Goal: Information Seeking & Learning: Learn about a topic

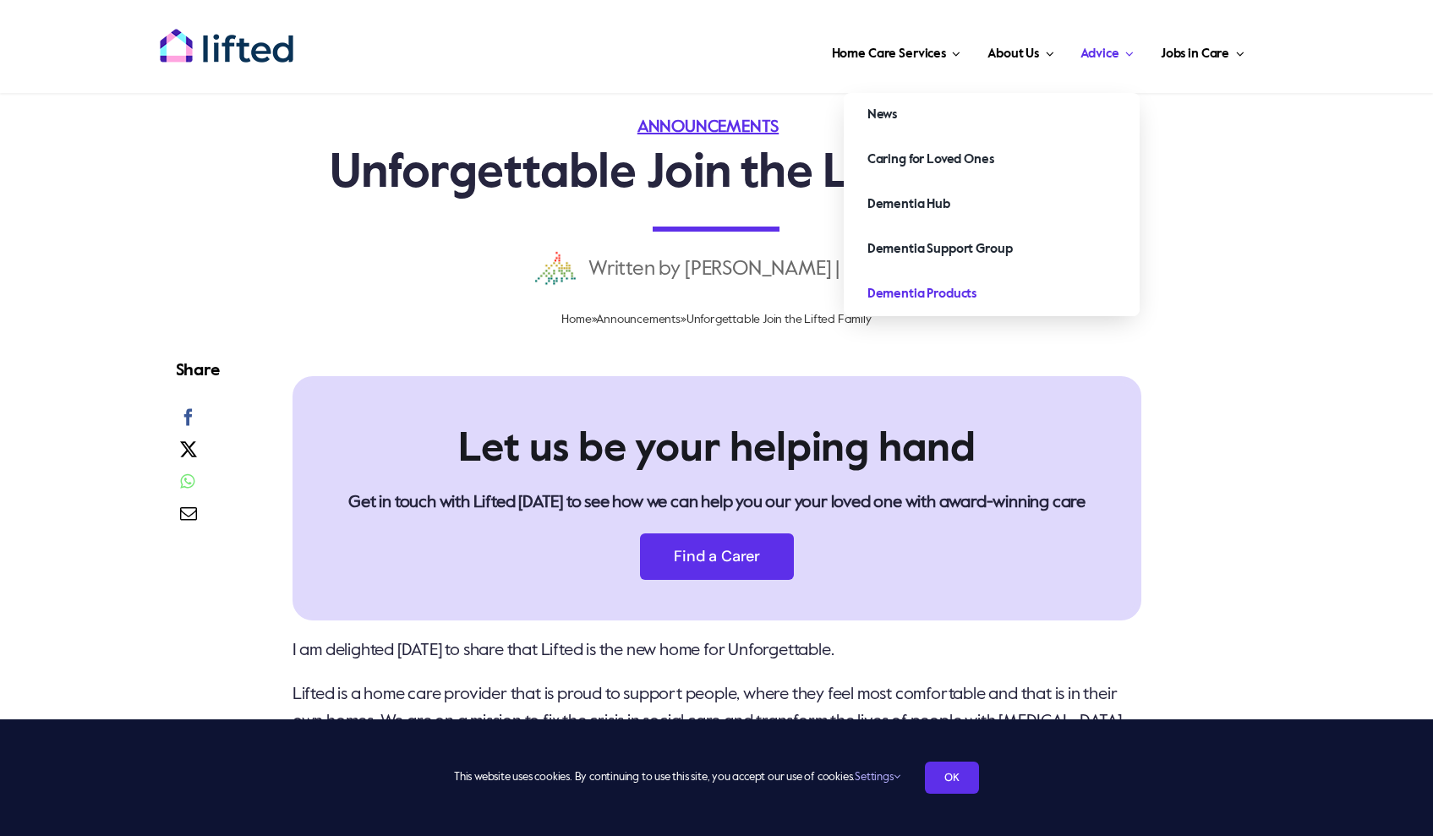
click at [941, 300] on span "Dementia Products" at bounding box center [922, 294] width 109 height 27
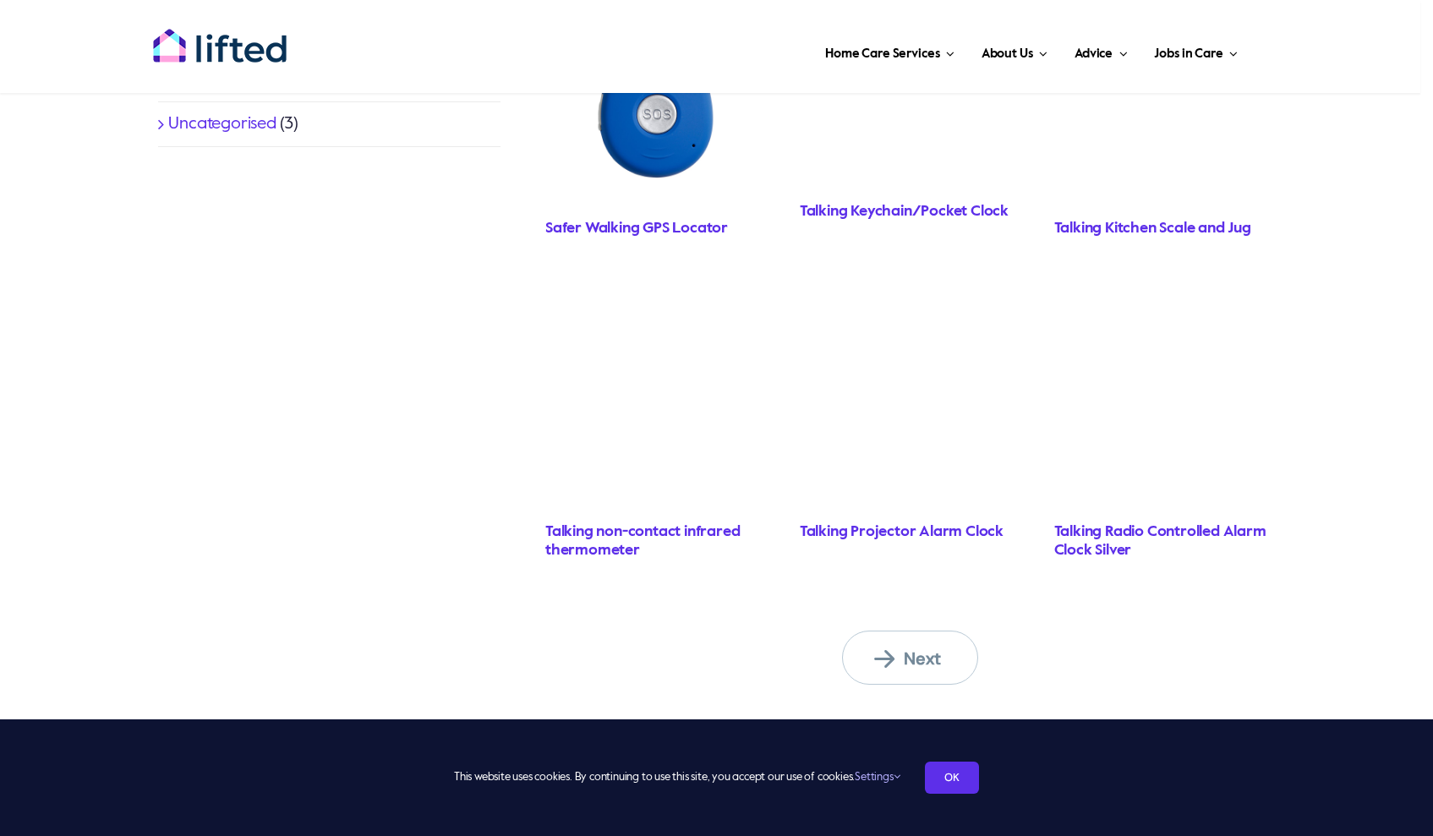
scroll to position [1273, 0]
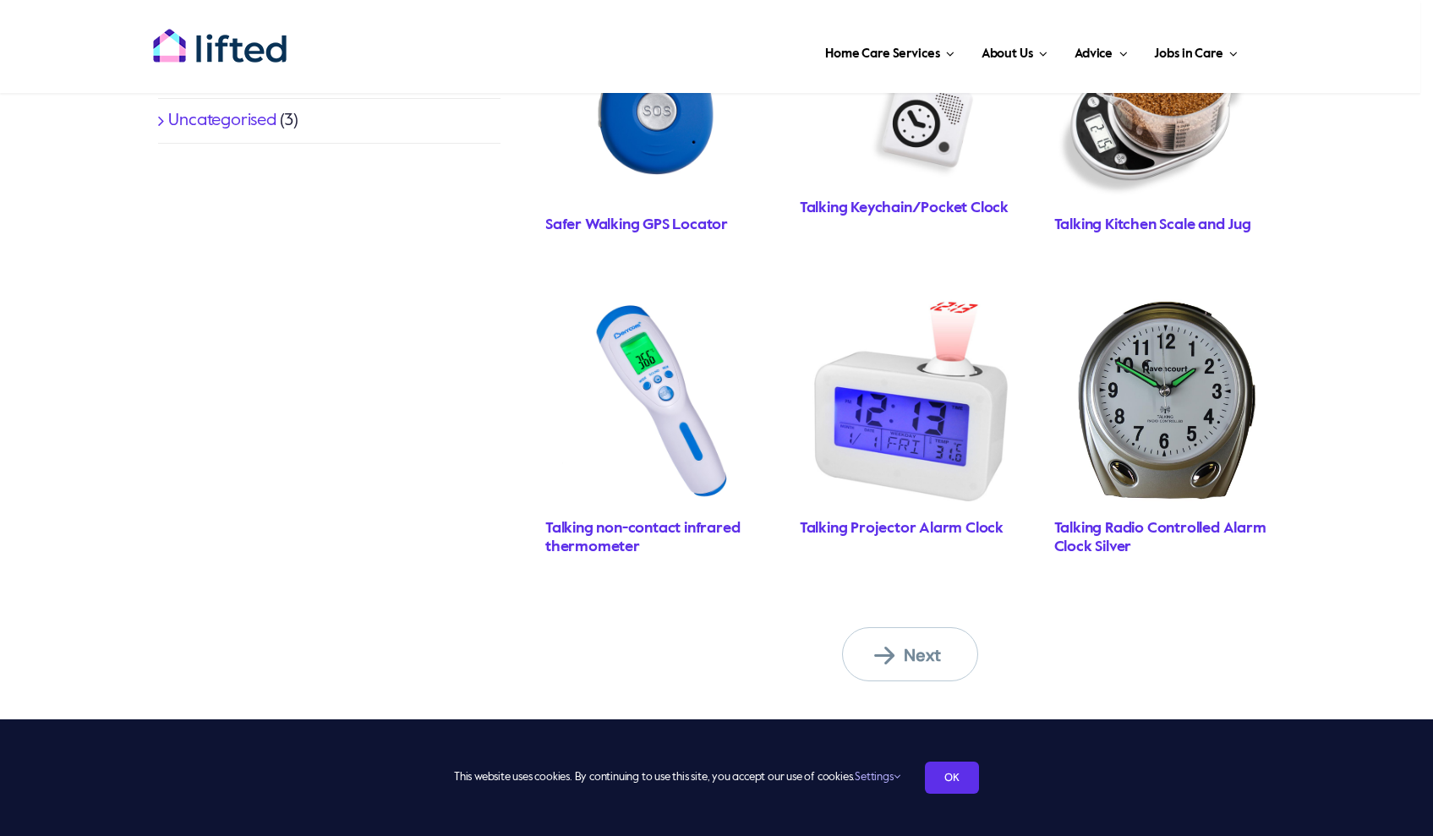
click at [913, 663] on link "Next" at bounding box center [910, 654] width 136 height 54
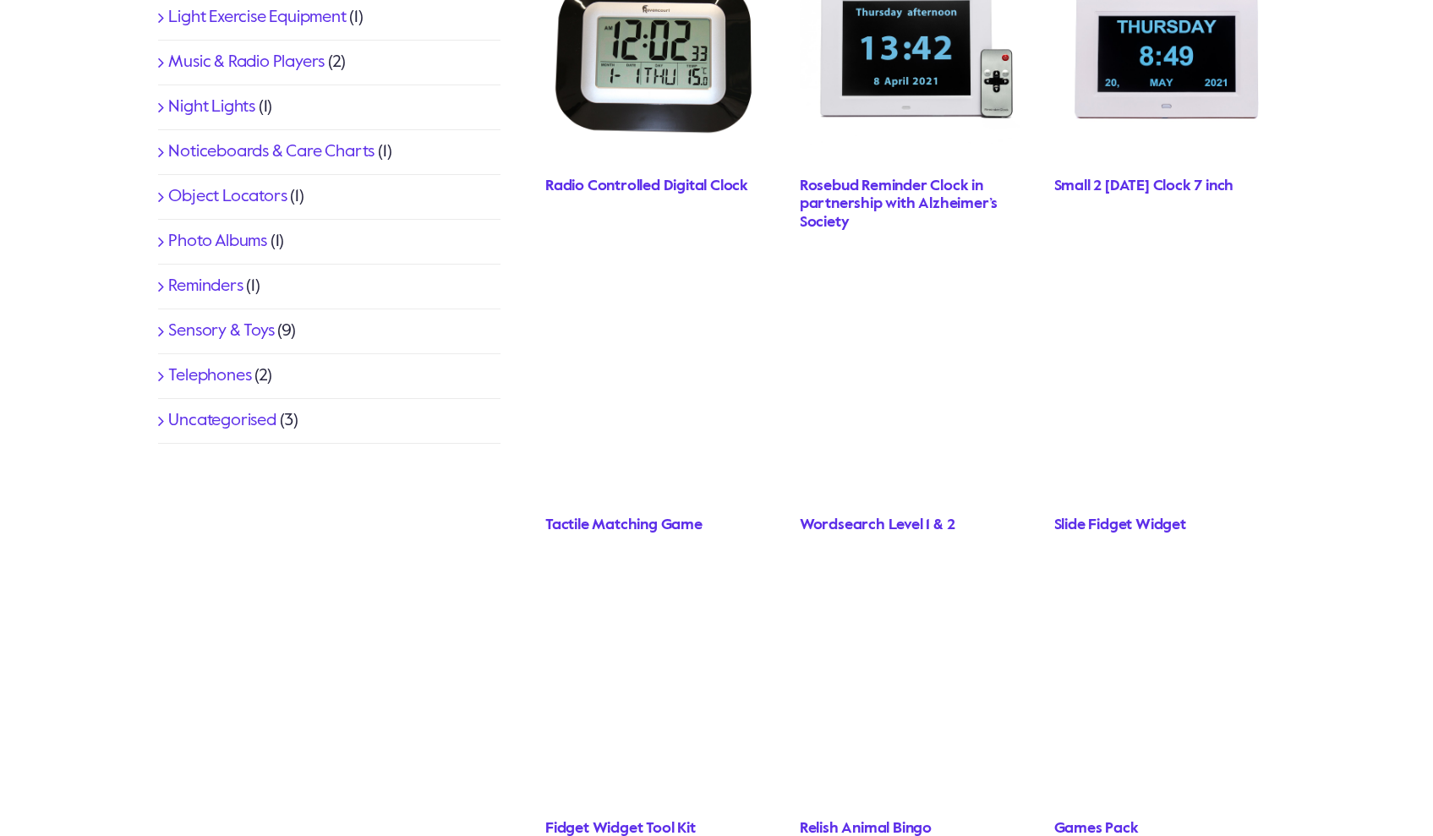
scroll to position [994, 0]
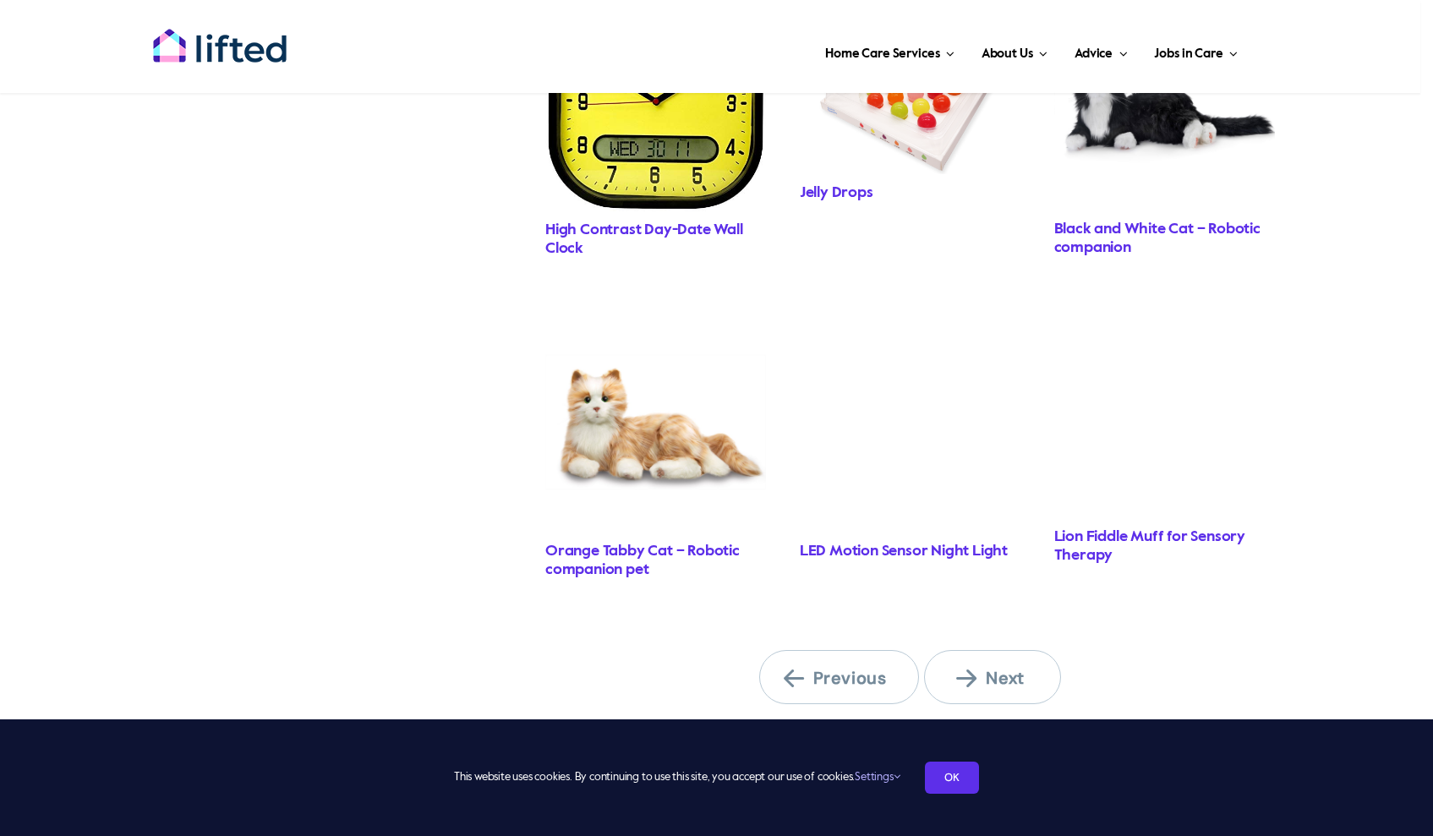
scroll to position [1552, 0]
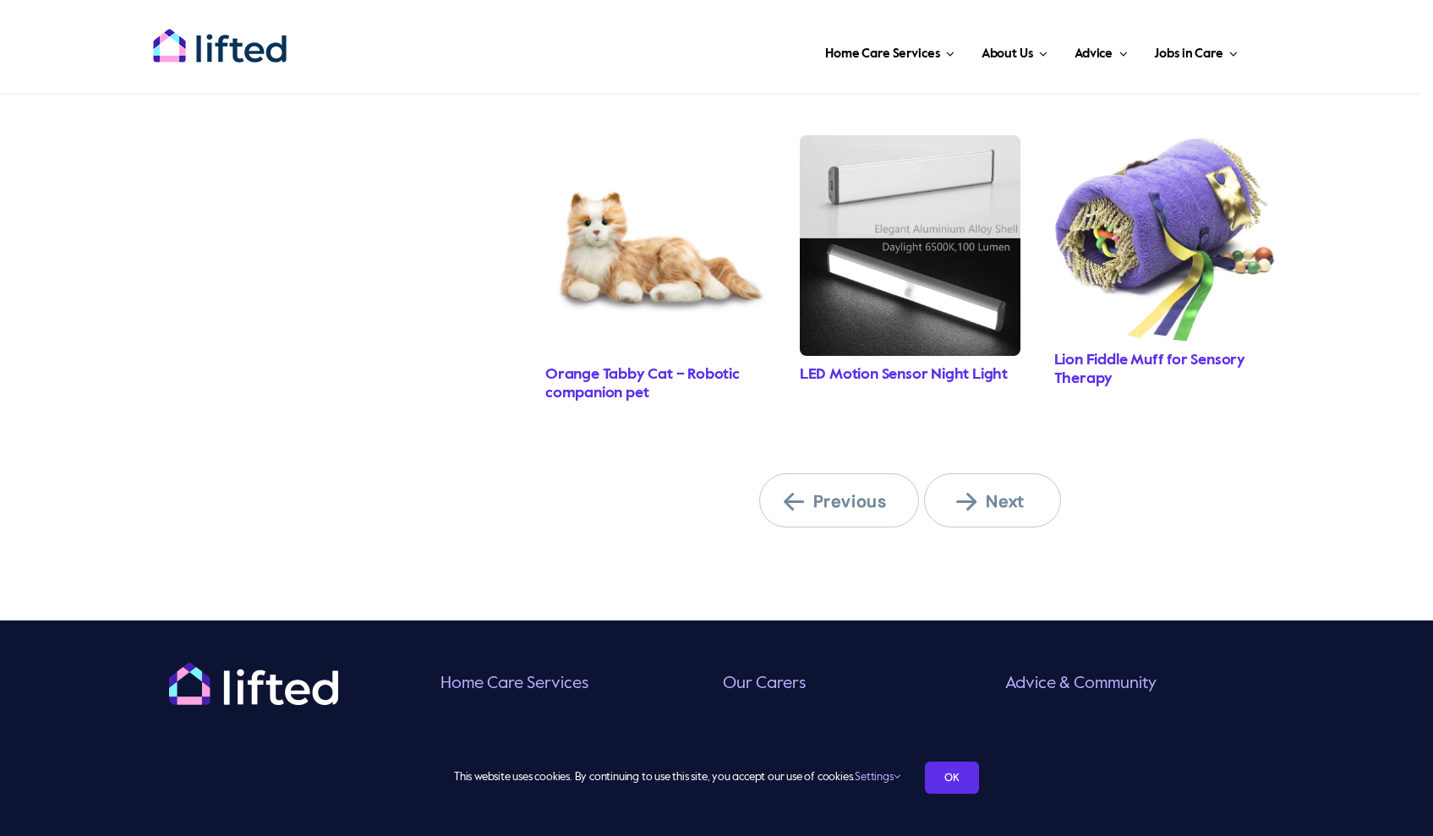
click at [979, 501] on span "Next" at bounding box center [1002, 501] width 93 height 22
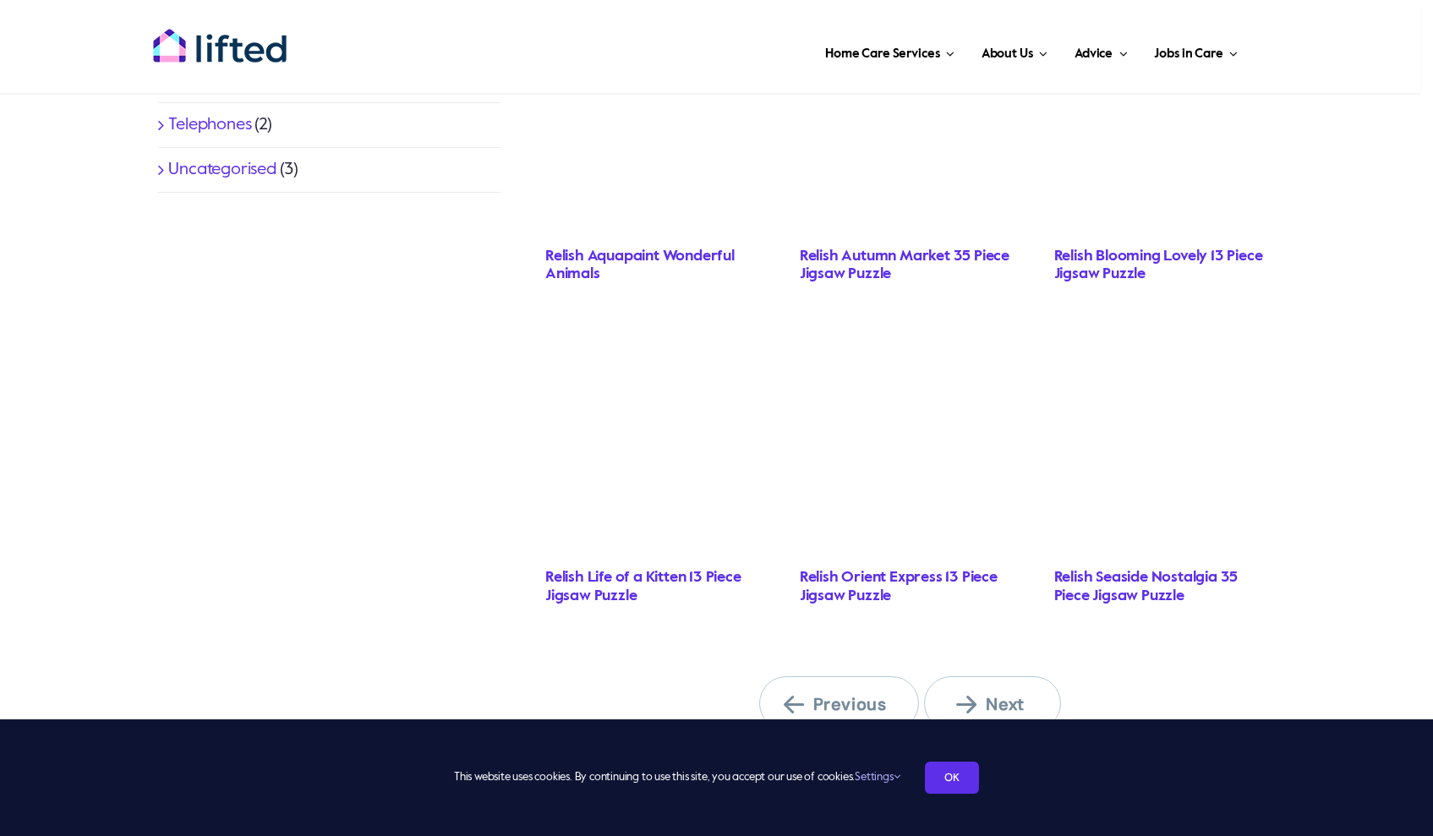
scroll to position [1348, 0]
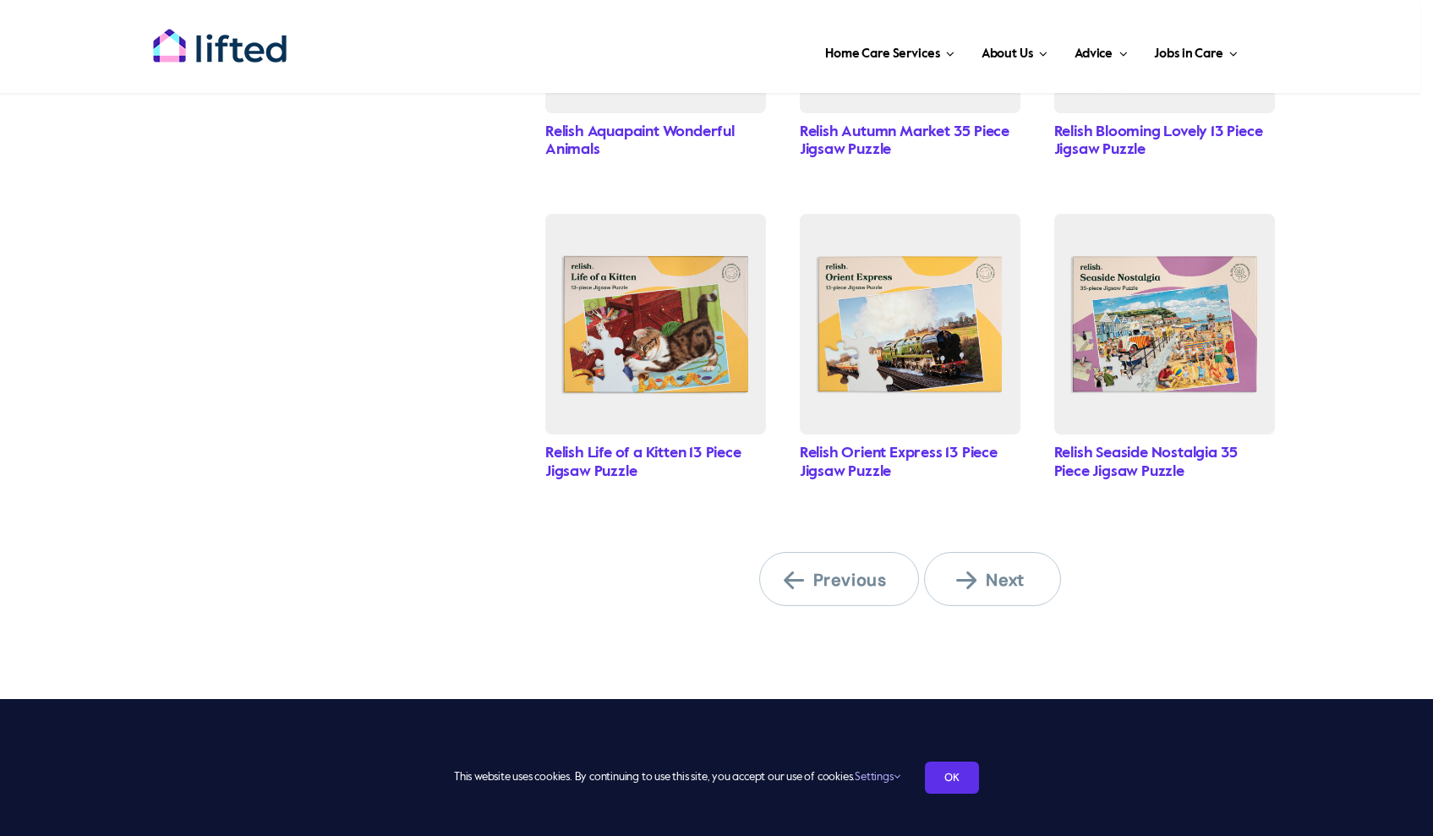
click at [945, 583] on link "Next" at bounding box center [992, 579] width 136 height 54
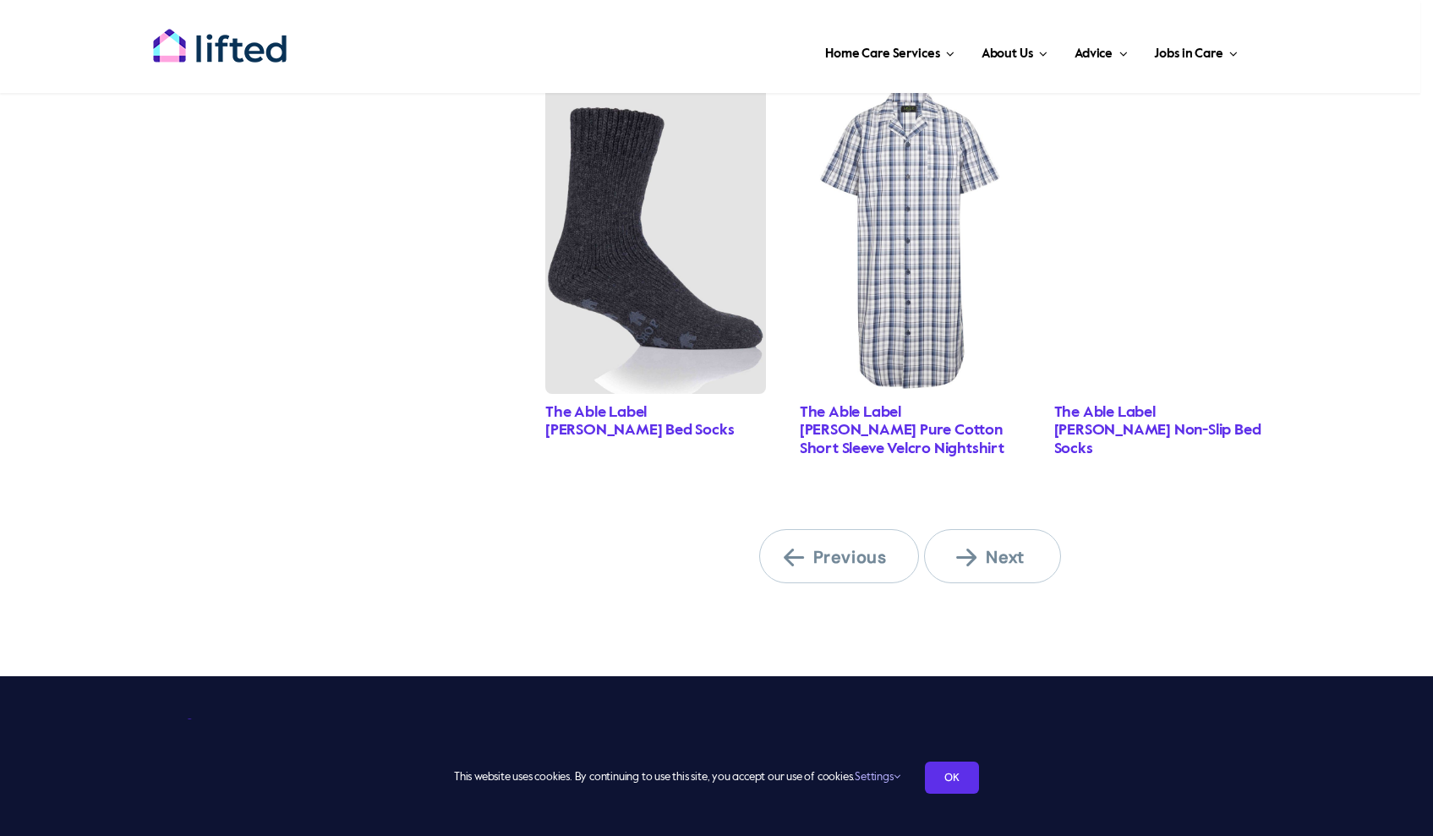
scroll to position [1691, 0]
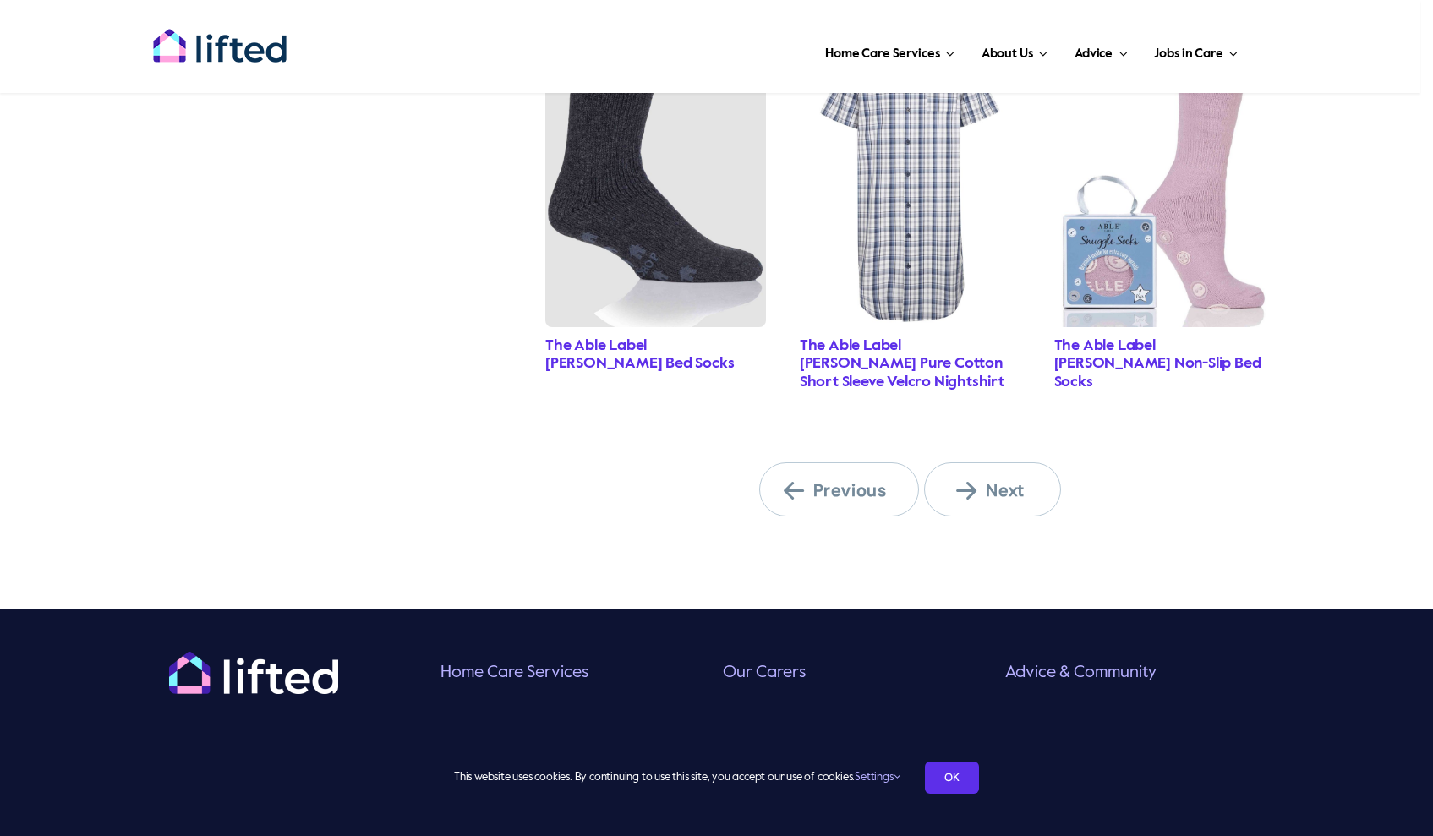
click at [966, 498] on link "Next" at bounding box center [992, 490] width 136 height 54
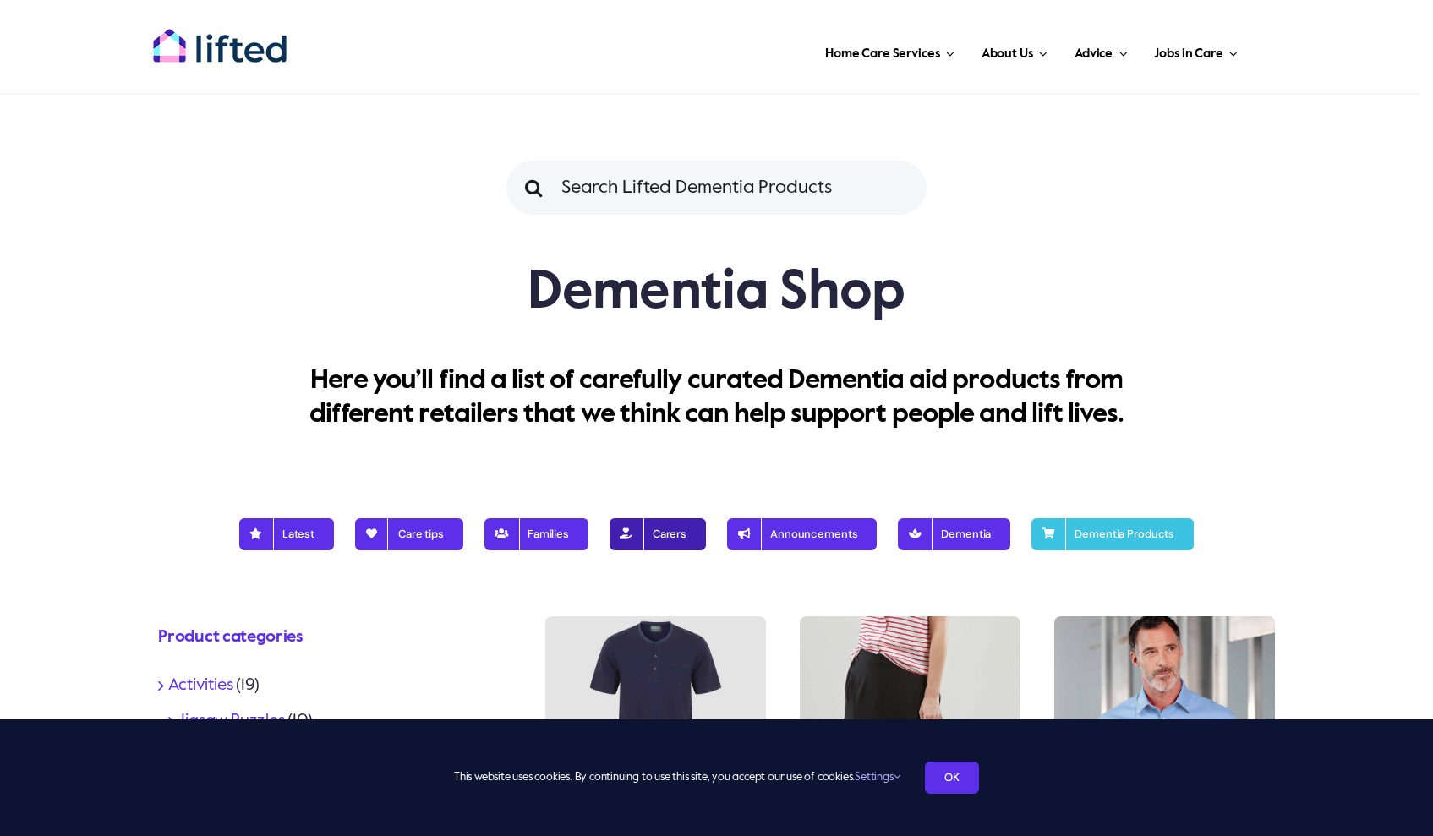
click at [676, 537] on span "Carers" at bounding box center [657, 535] width 57 height 14
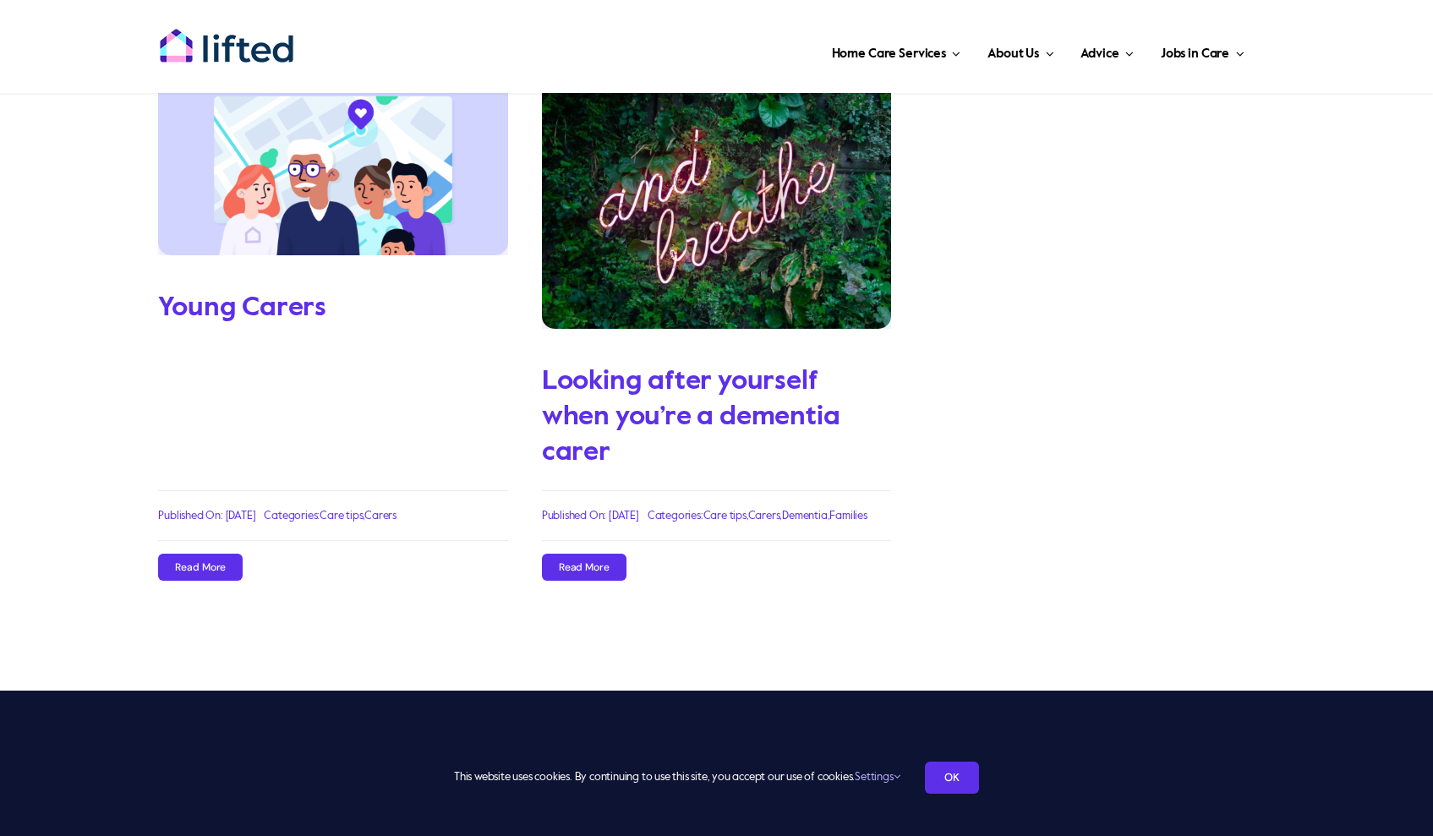
scroll to position [441, 0]
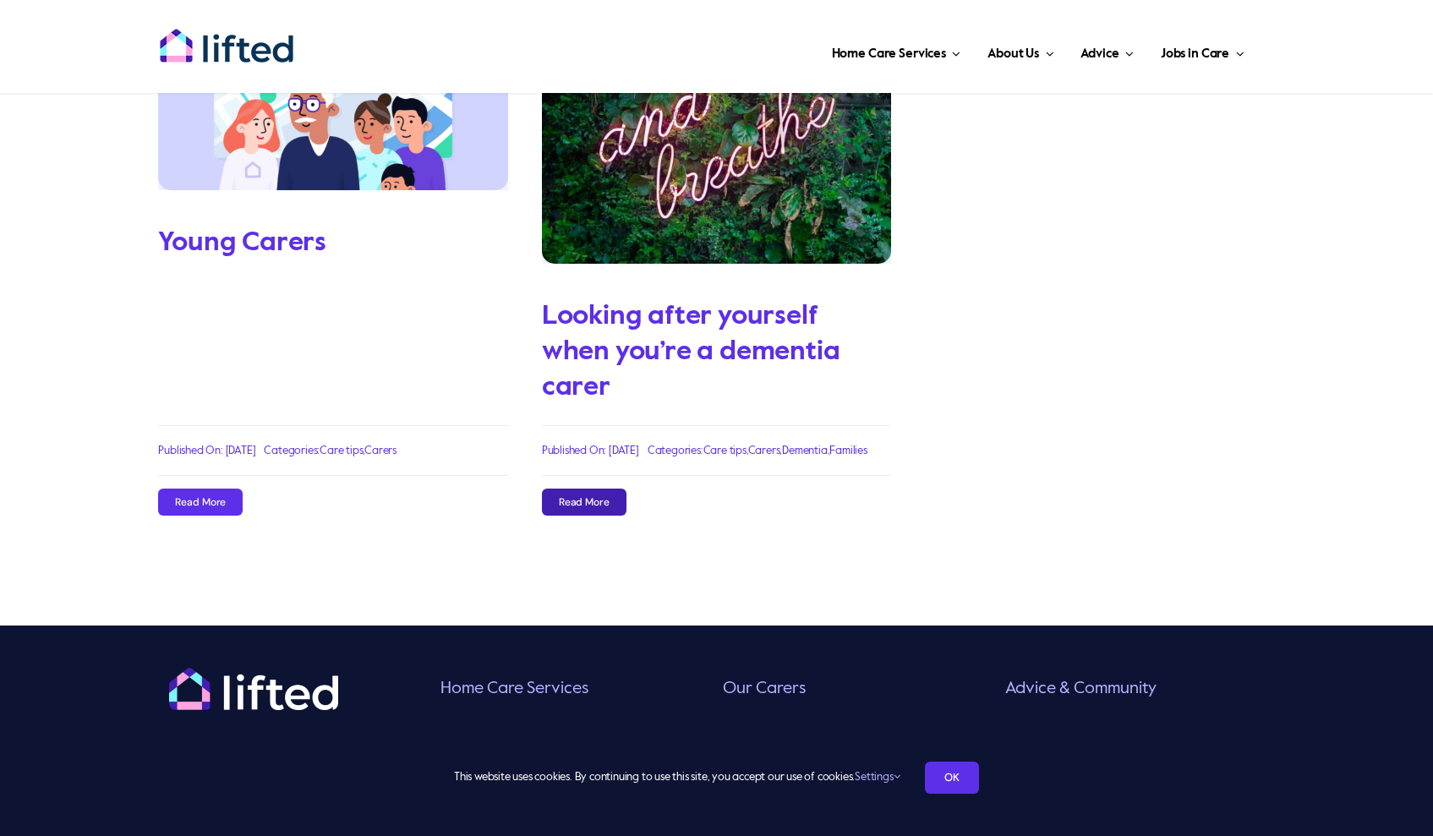
click at [602, 496] on span "Read More" at bounding box center [584, 502] width 51 height 12
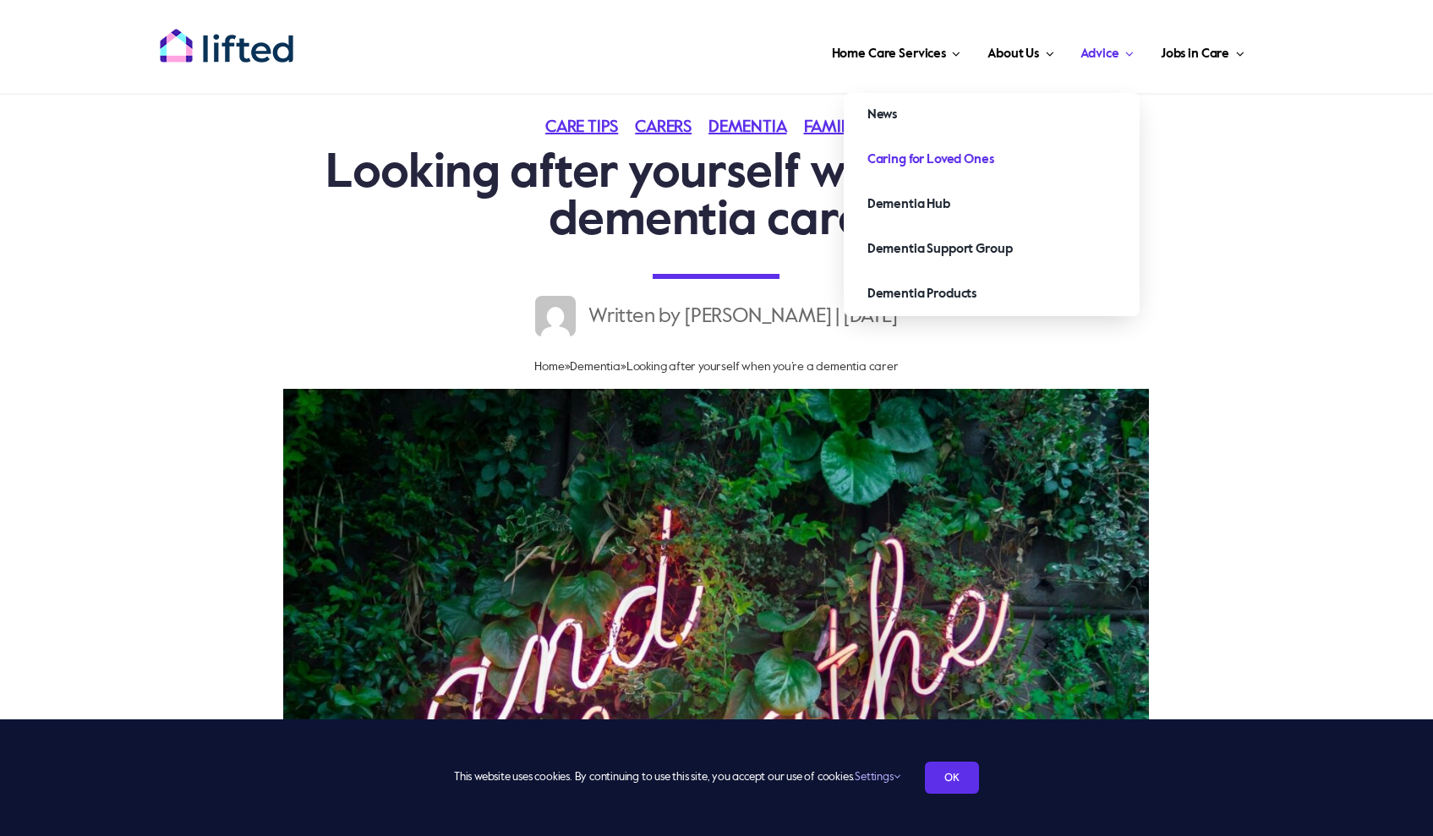
click at [992, 156] on span "Caring for Loved Ones" at bounding box center [931, 159] width 127 height 27
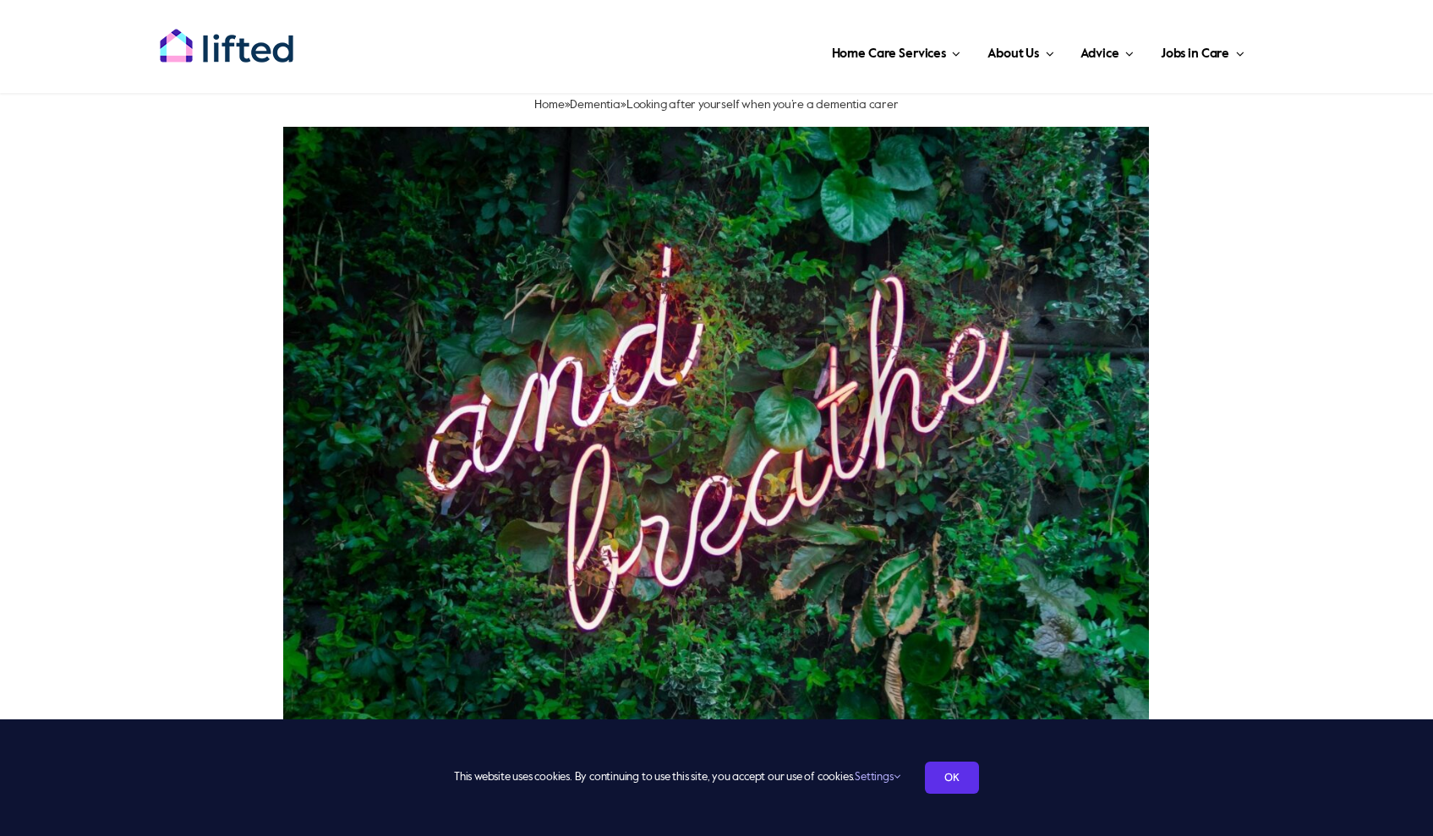
scroll to position [71, 0]
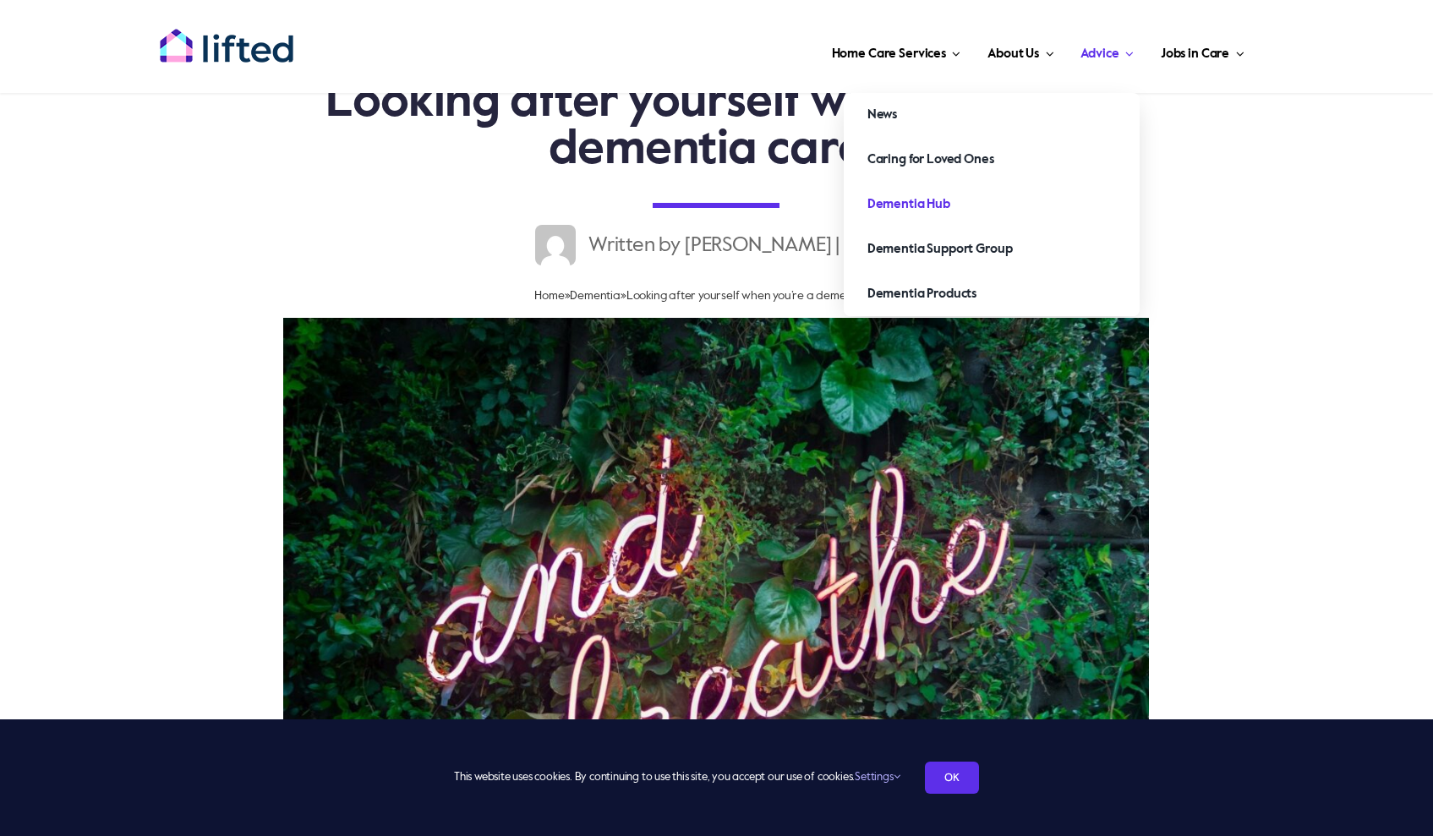
click at [932, 200] on span "Dementia Hub" at bounding box center [909, 204] width 83 height 27
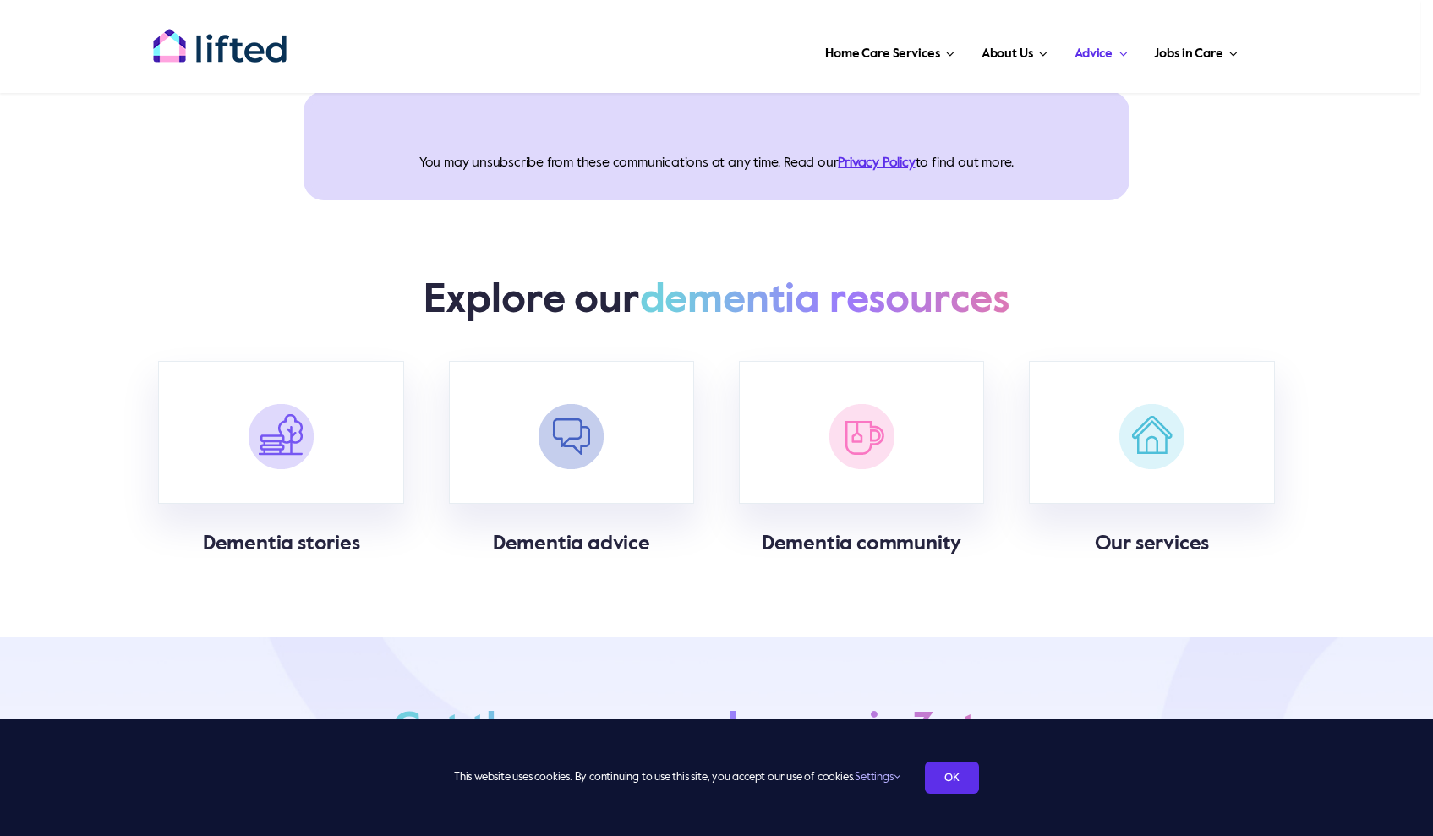
scroll to position [955, 0]
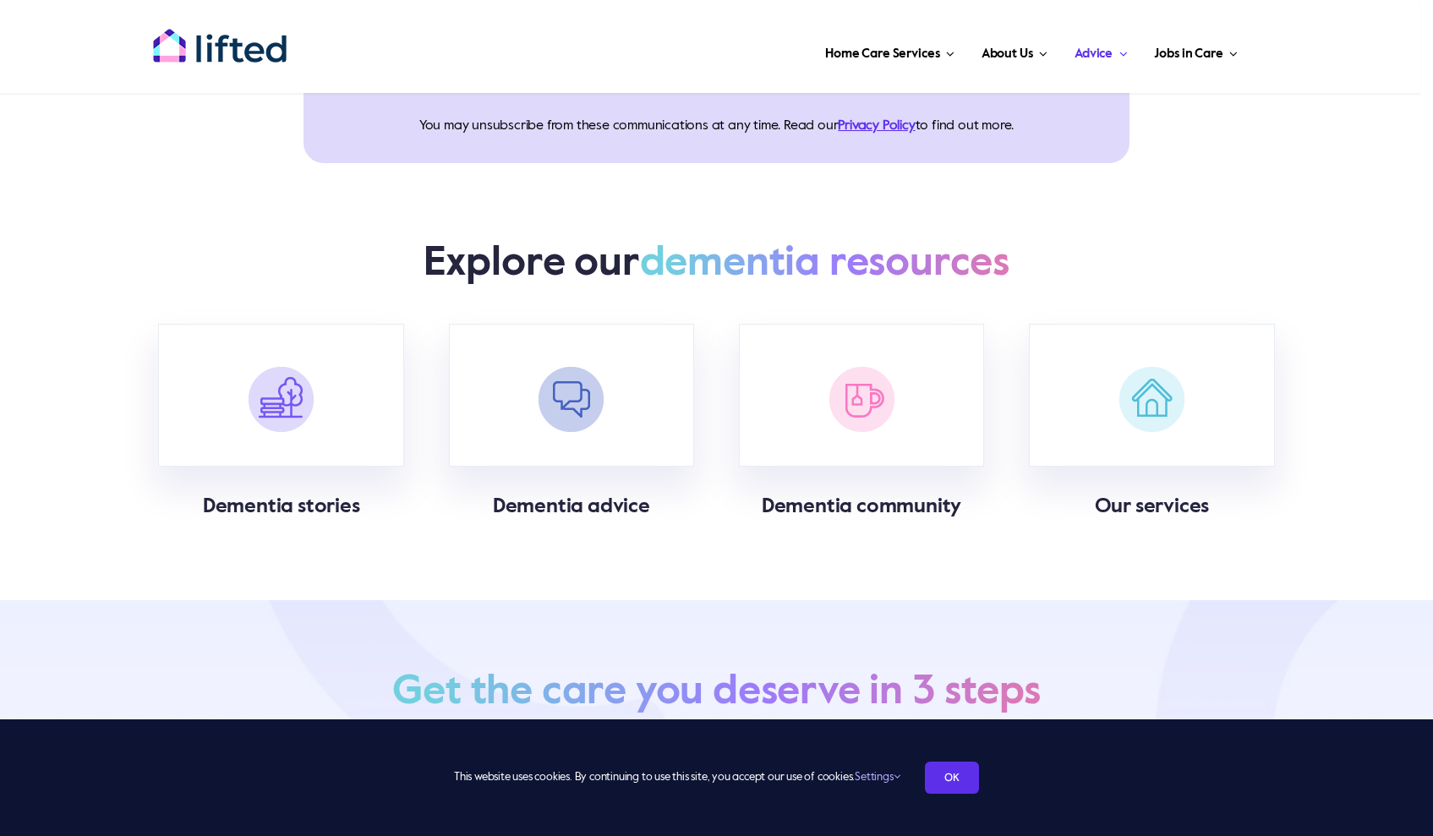
click at [589, 408] on span at bounding box center [572, 395] width 246 height 143
click at [567, 411] on span at bounding box center [572, 395] width 246 height 143
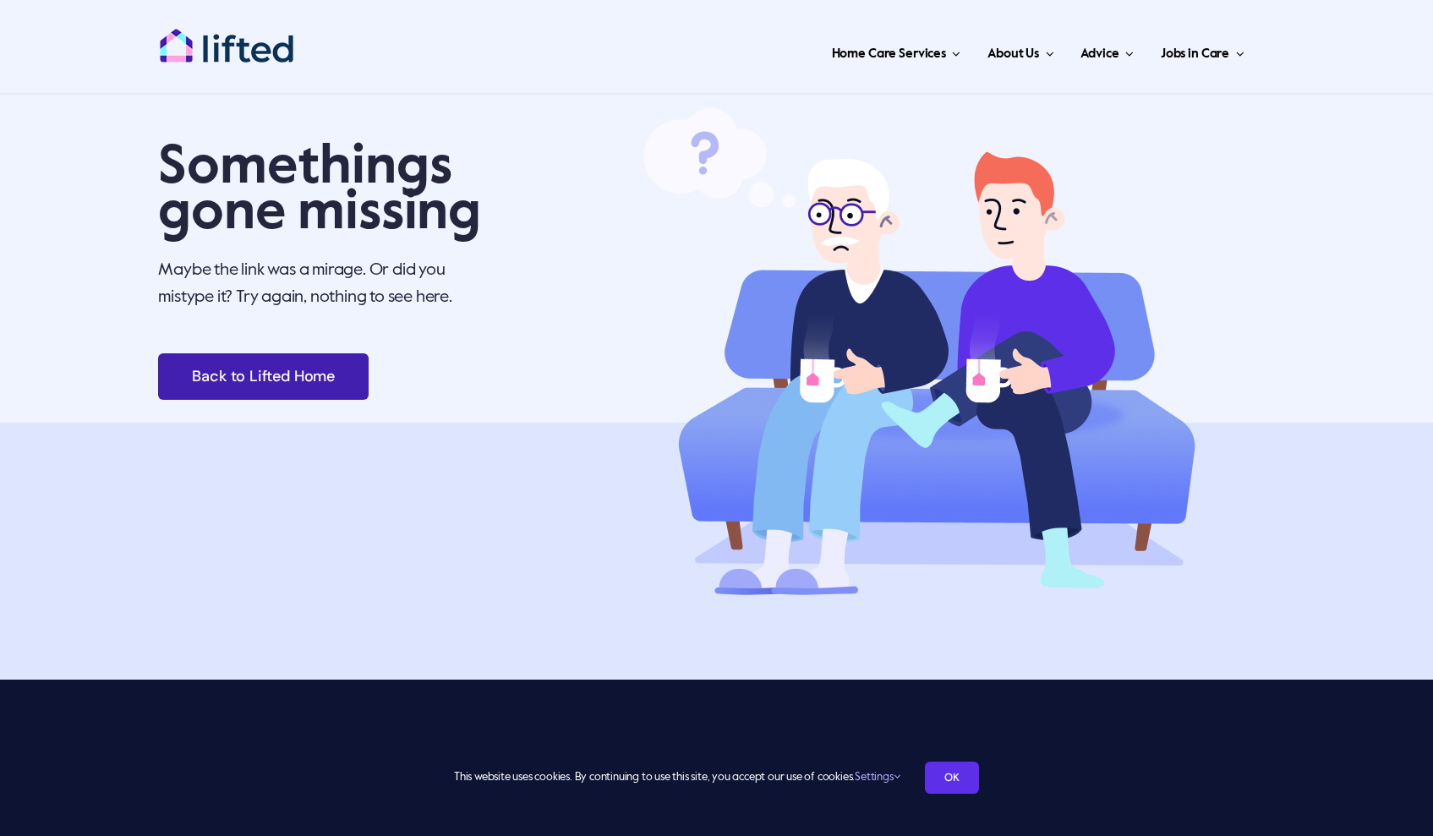
click at [280, 364] on link "Back to Lifted Home" at bounding box center [263, 376] width 211 height 47
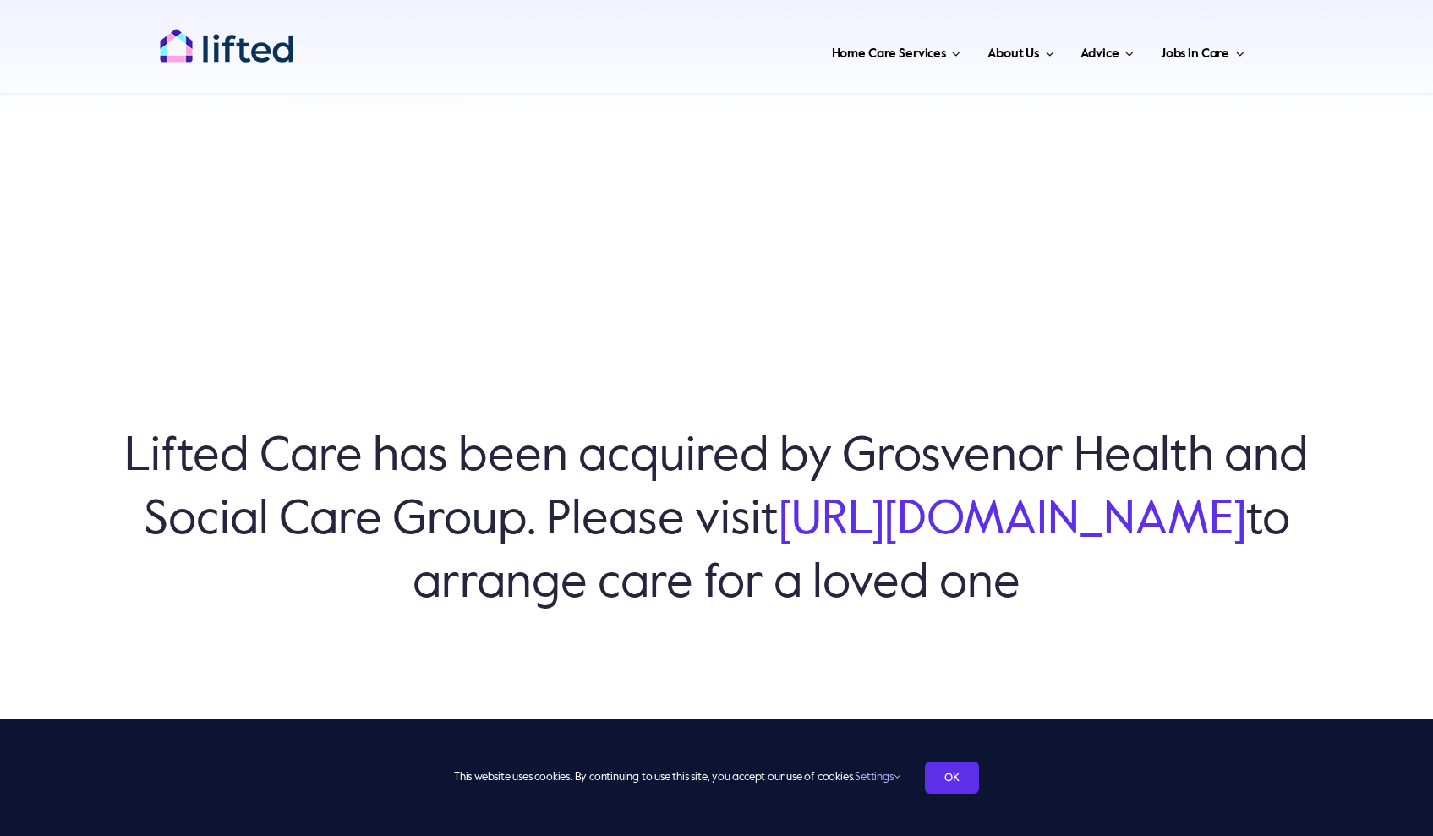
click at [779, 545] on link "[URL][DOMAIN_NAME]" at bounding box center [1013, 520] width 468 height 47
